Goal: Find specific page/section: Find specific page/section

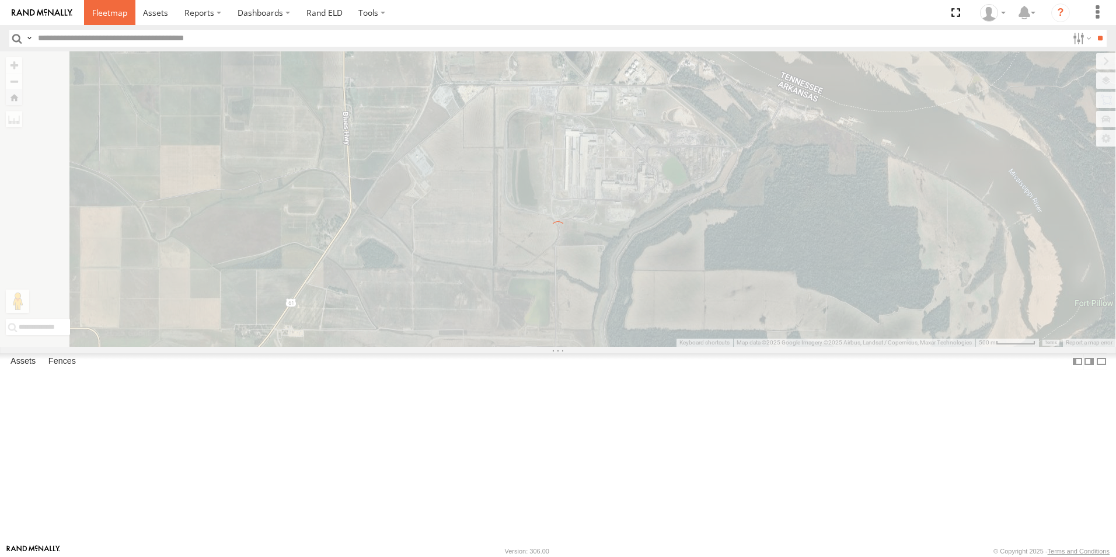
click at [100, 13] on span at bounding box center [109, 12] width 35 height 11
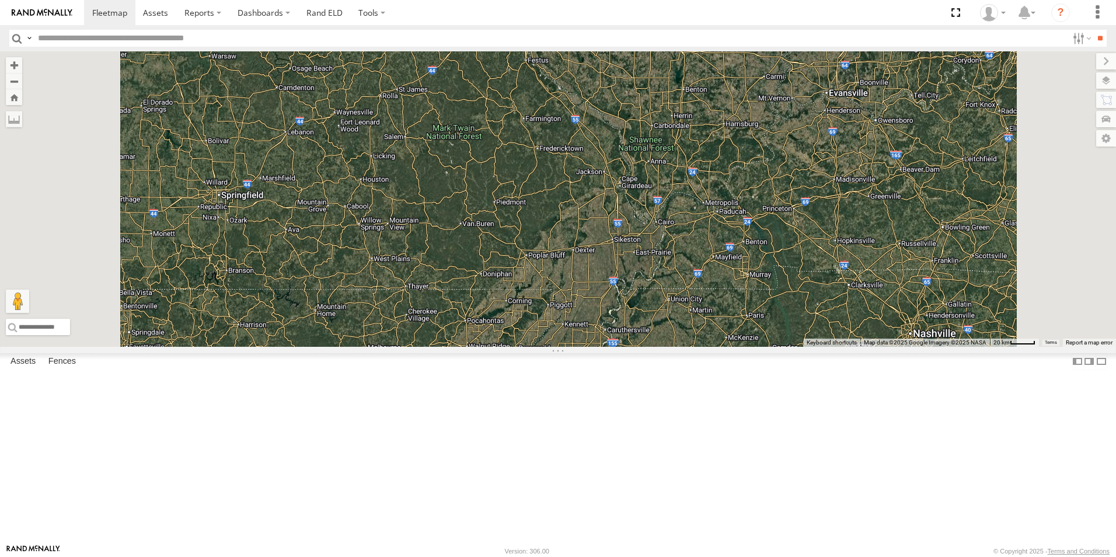
click at [0, 0] on link at bounding box center [0, 0] width 0 height 0
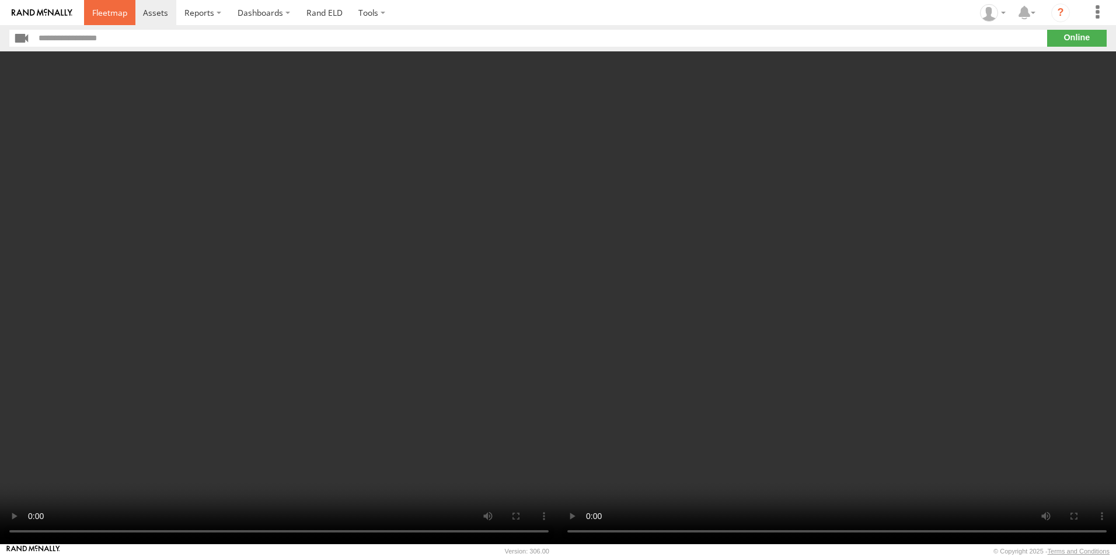
click at [104, 12] on span at bounding box center [109, 12] width 35 height 11
